Goal: Task Accomplishment & Management: Manage account settings

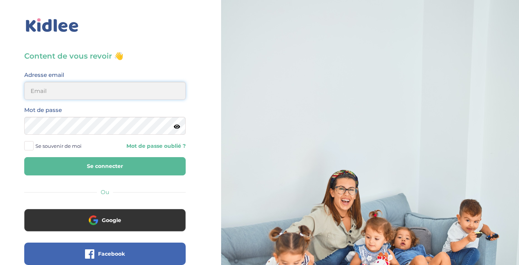
type input "ol.lafon@free.fr"
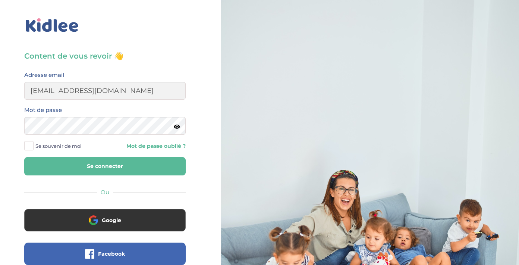
click at [77, 165] on button "Se connecter" at bounding box center [105, 166] width 162 height 18
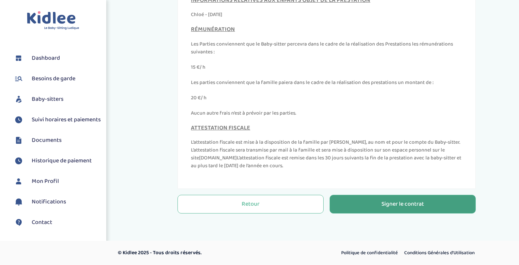
scroll to position [251, 0]
click at [405, 206] on div "Signer le contrat" at bounding box center [403, 204] width 43 height 9
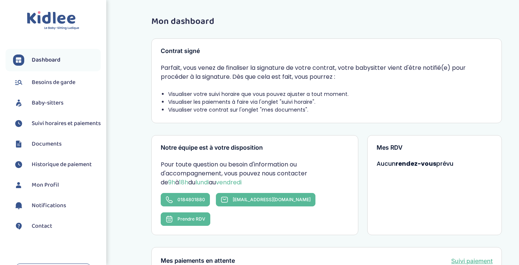
click at [47, 124] on span "Suivi horaires et paiements" at bounding box center [66, 123] width 69 height 9
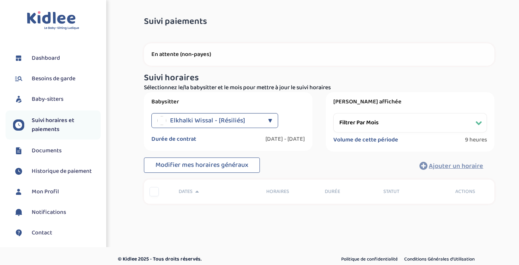
select select "[DATE]"
click at [268, 118] on div "▼" at bounding box center [270, 120] width 4 height 15
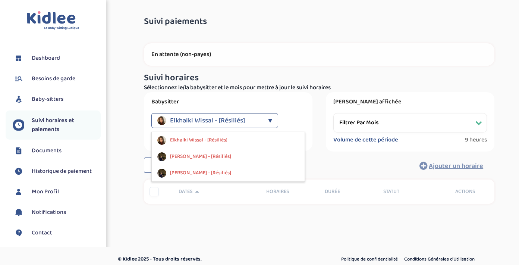
click at [268, 118] on div "▼" at bounding box center [270, 120] width 4 height 15
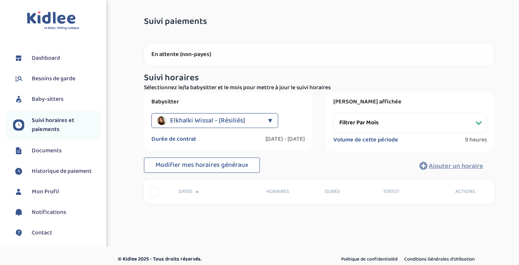
click at [46, 120] on span "Suivi horaires et paiements" at bounding box center [66, 125] width 69 height 18
select select "[DATE]"
click at [265, 120] on div "Elkhalki Wissal - [Résiliés] ▼" at bounding box center [215, 120] width 127 height 15
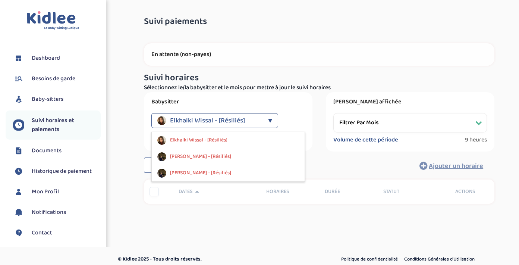
click at [38, 148] on span "Documents" at bounding box center [47, 150] width 30 height 9
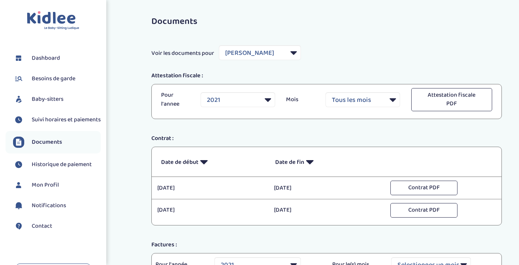
select select "11097"
select select "2021"
click at [43, 120] on span "Suivi horaires et paiements" at bounding box center [66, 119] width 69 height 9
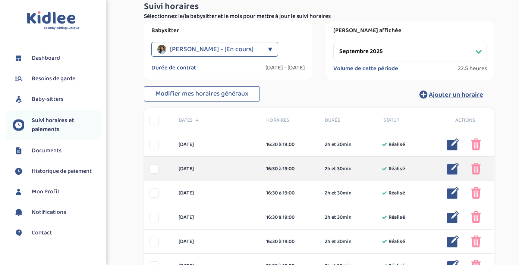
scroll to position [72, 0]
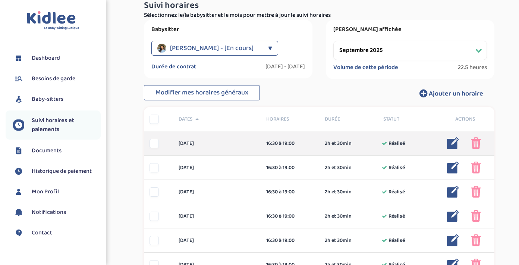
click at [154, 145] on div at bounding box center [154, 143] width 9 height 9
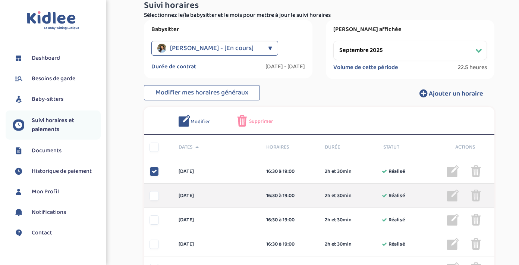
click at [157, 196] on div at bounding box center [154, 195] width 9 height 9
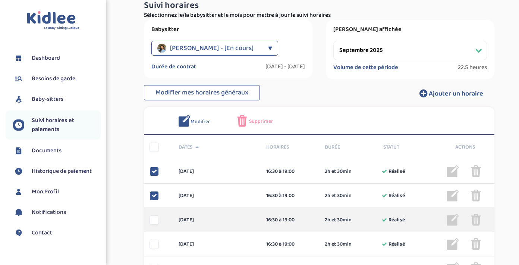
click at [154, 219] on div at bounding box center [154, 219] width 9 height 9
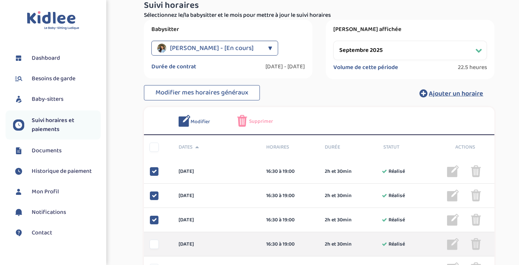
click at [154, 243] on div at bounding box center [154, 244] width 9 height 9
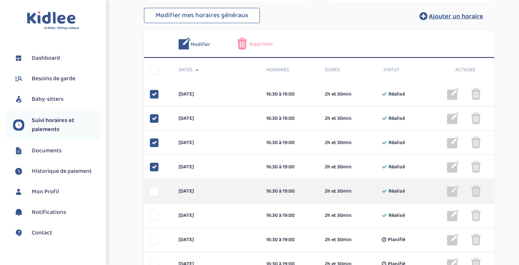
scroll to position [151, 0]
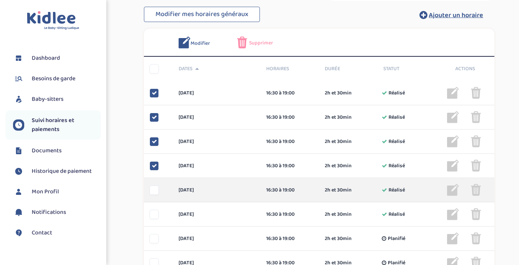
click at [153, 191] on div at bounding box center [154, 189] width 9 height 9
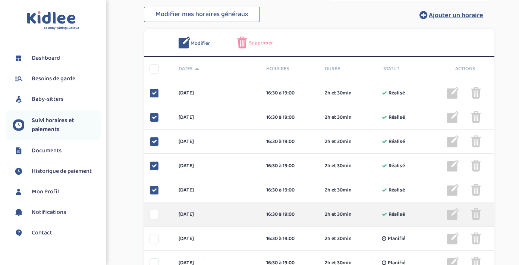
click at [154, 217] on div at bounding box center [154, 214] width 9 height 9
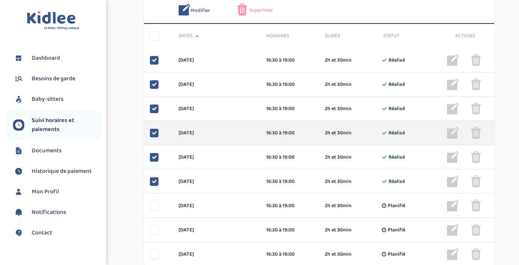
scroll to position [185, 0]
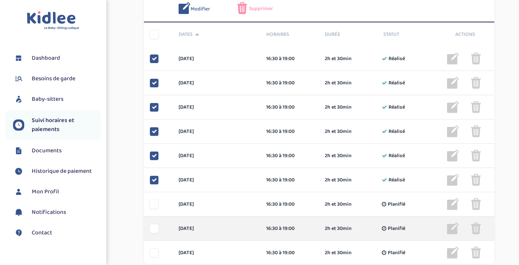
click at [152, 230] on div at bounding box center [154, 228] width 9 height 9
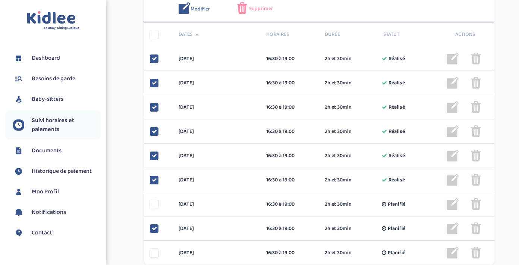
click at [259, 9] on span "Supprimer" at bounding box center [261, 9] width 24 height 8
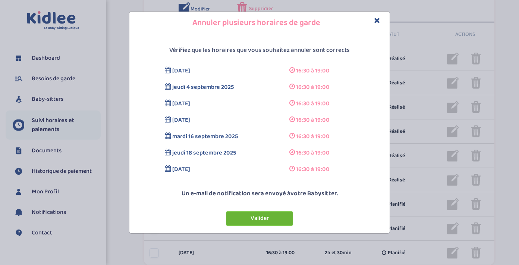
click at [285, 217] on button "Valider" at bounding box center [259, 218] width 67 height 15
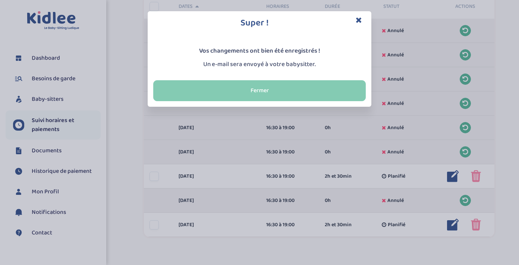
click at [267, 90] on button "Fermer" at bounding box center [259, 90] width 213 height 21
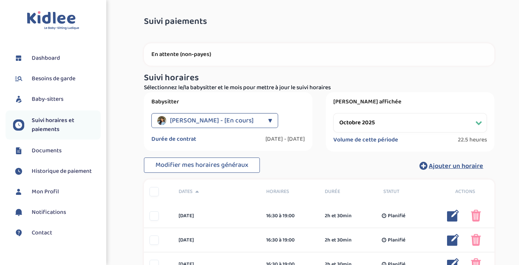
scroll to position [0, 0]
select select "septembre 2025"
